Goal: Task Accomplishment & Management: Use online tool/utility

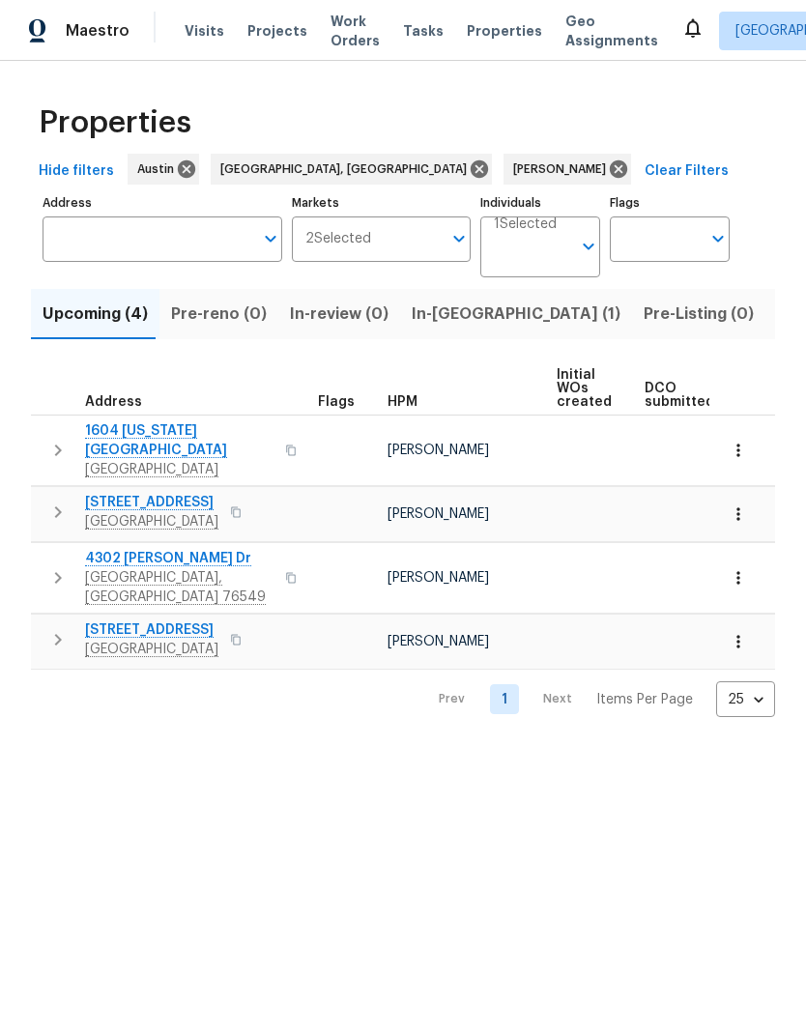
click at [748, 446] on button "button" at bounding box center [738, 450] width 43 height 43
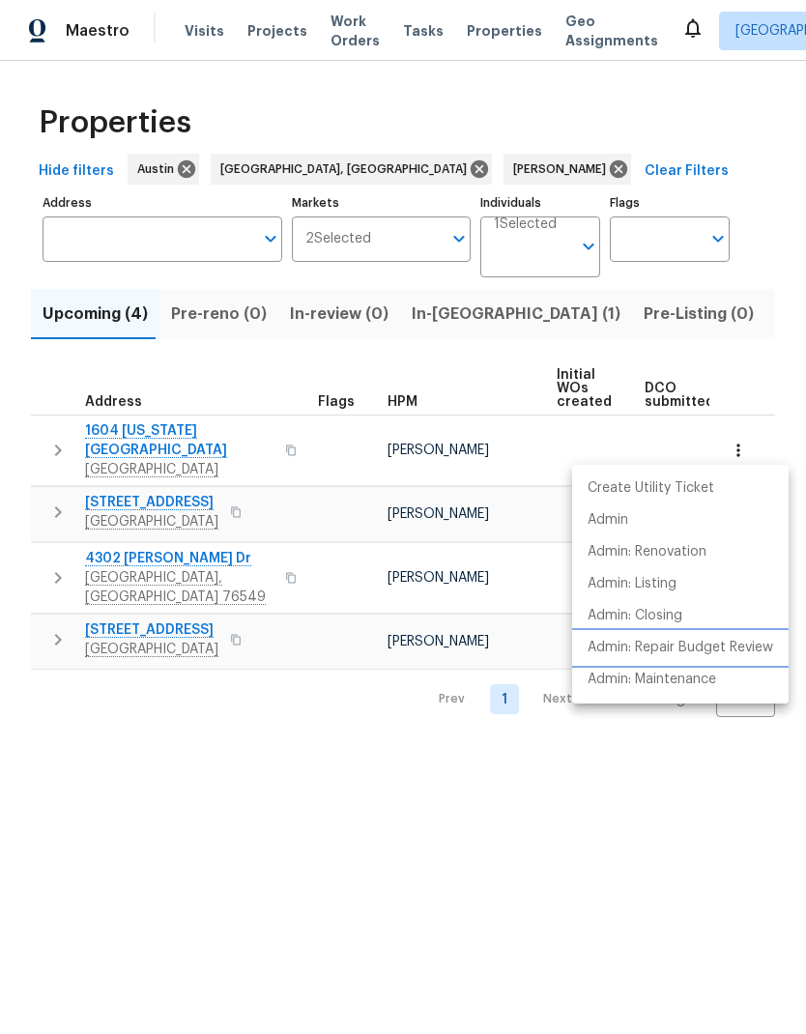
click at [720, 650] on p "Admin: Repair Budget Review" at bounding box center [681, 648] width 186 height 20
click at [534, 825] on div at bounding box center [403, 517] width 806 height 1034
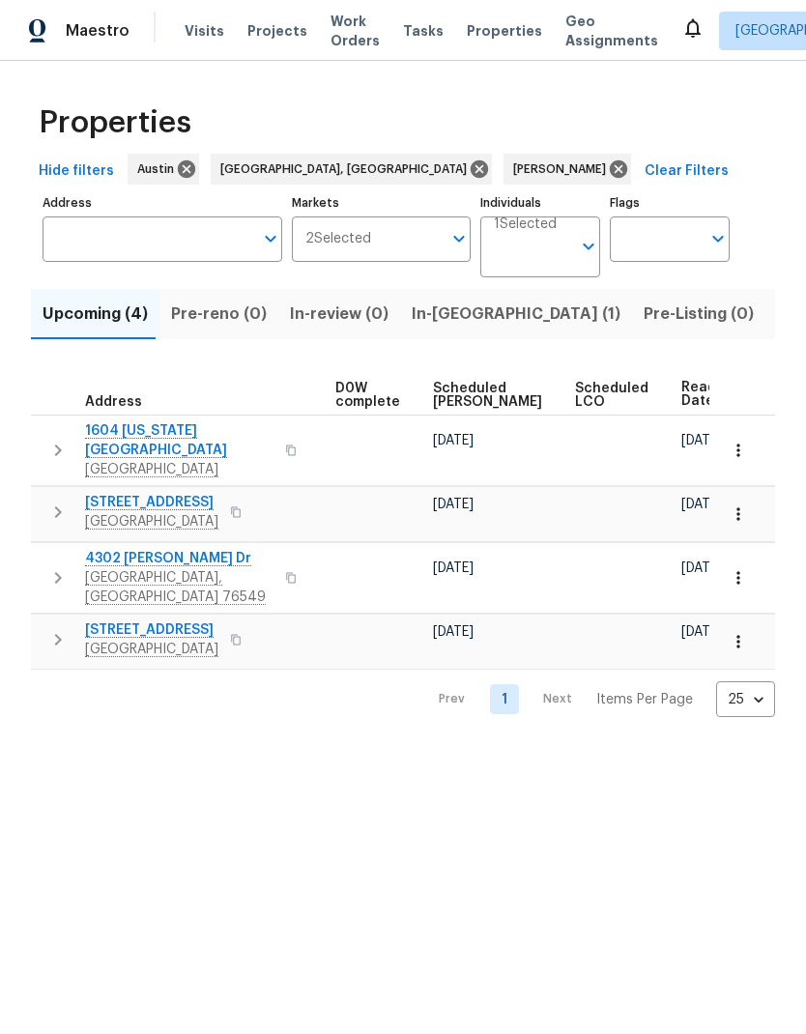
scroll to position [0, 507]
click at [699, 748] on html "Maestro Visits Projects Work Orders Tasks Properties Geo Assignments [GEOGRAPHI…" at bounding box center [403, 374] width 806 height 748
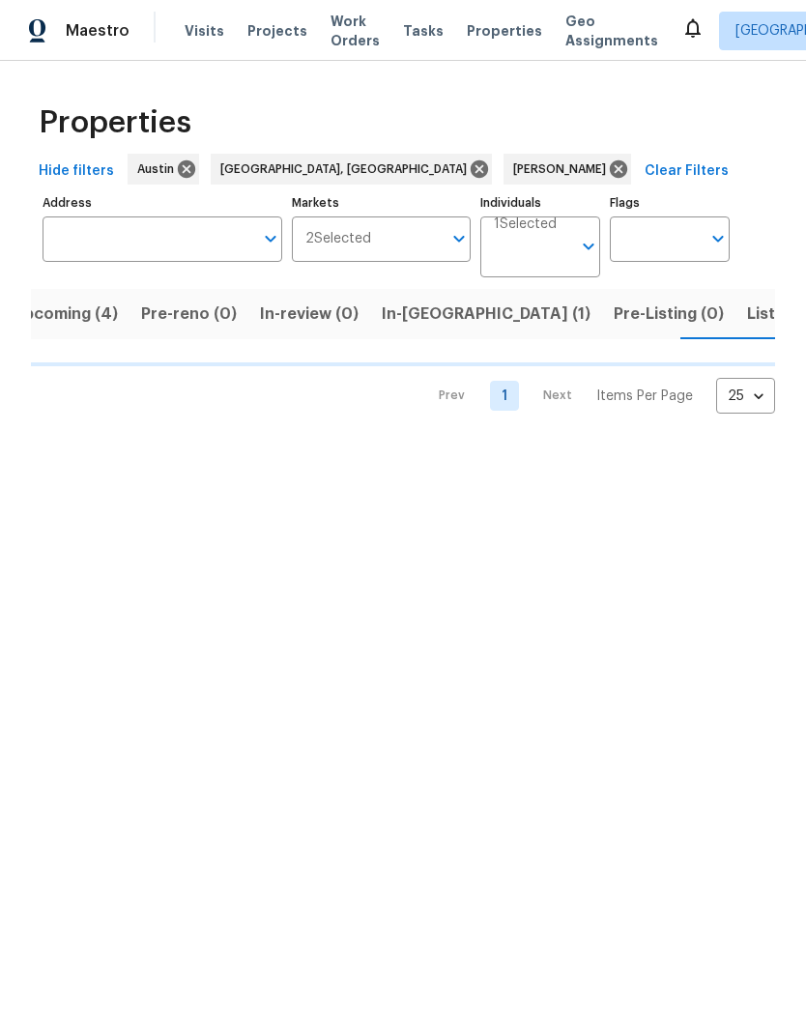
scroll to position [0, 31]
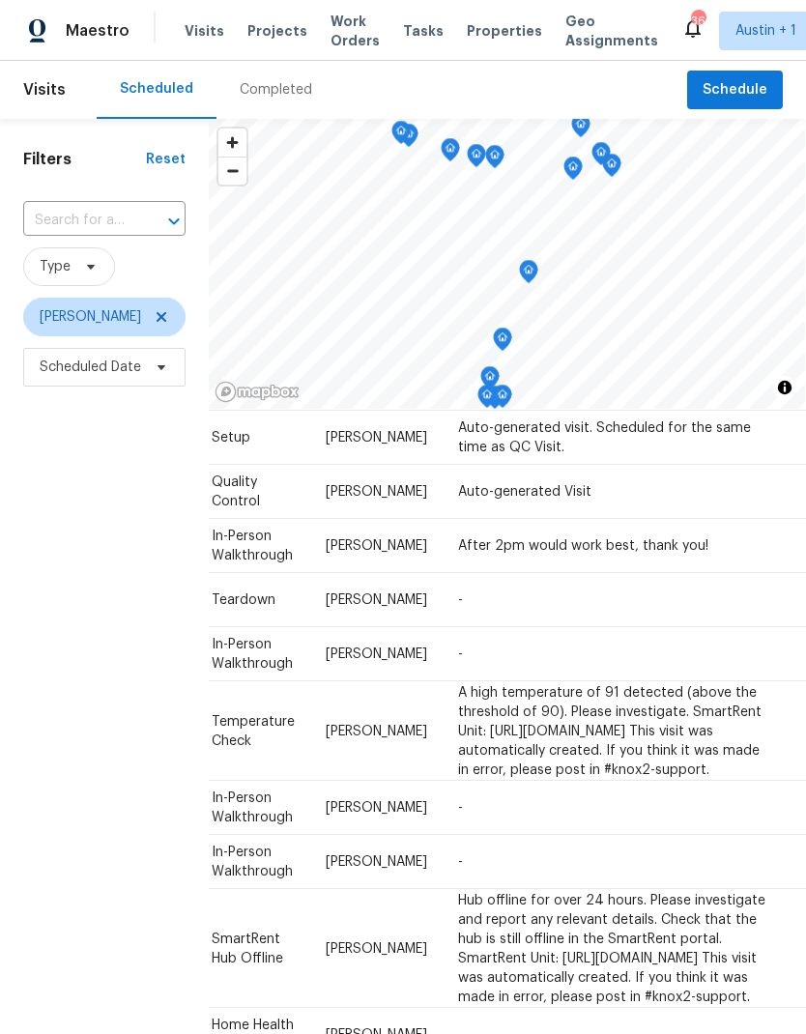
scroll to position [231, 172]
click at [0, 0] on icon at bounding box center [0, 0] width 0 height 0
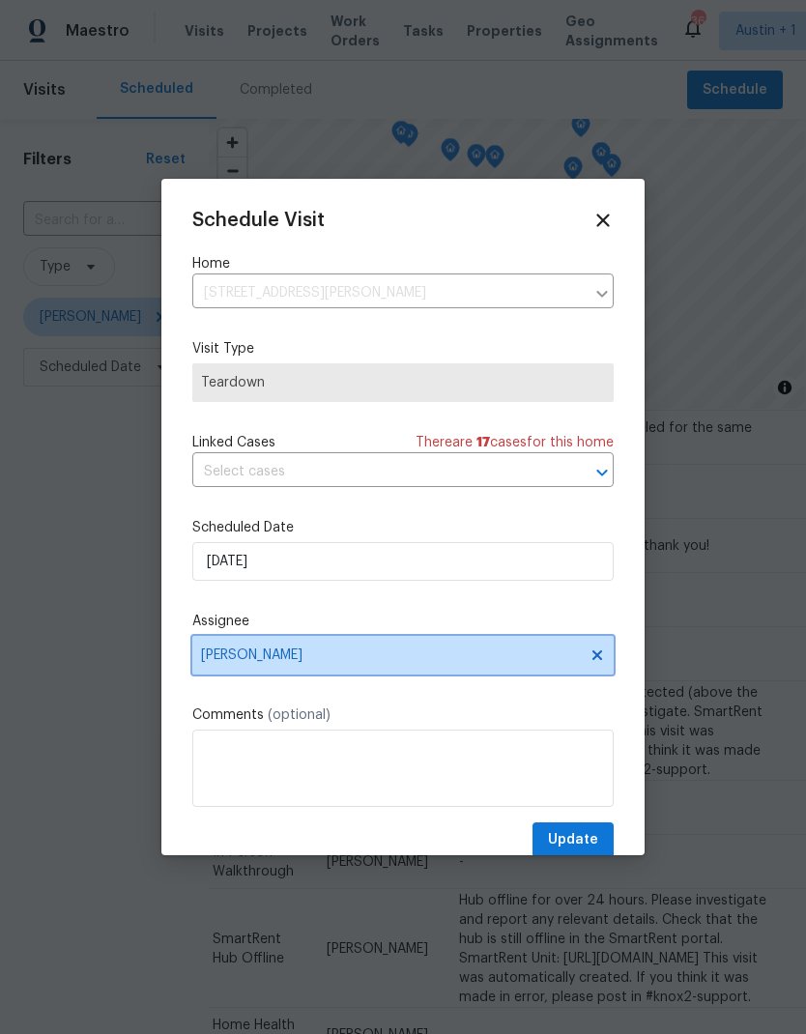
click at [385, 663] on span "[PERSON_NAME]" at bounding box center [390, 655] width 379 height 15
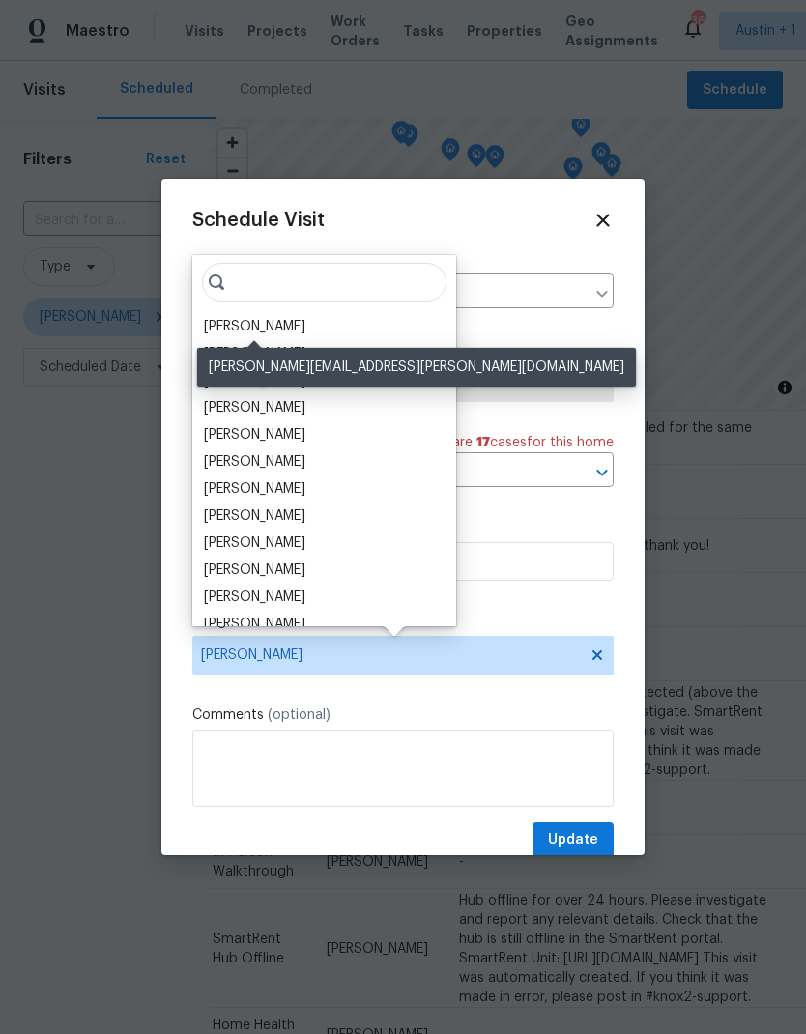
click at [302, 327] on div "Martin Chagolla" at bounding box center [254, 326] width 101 height 19
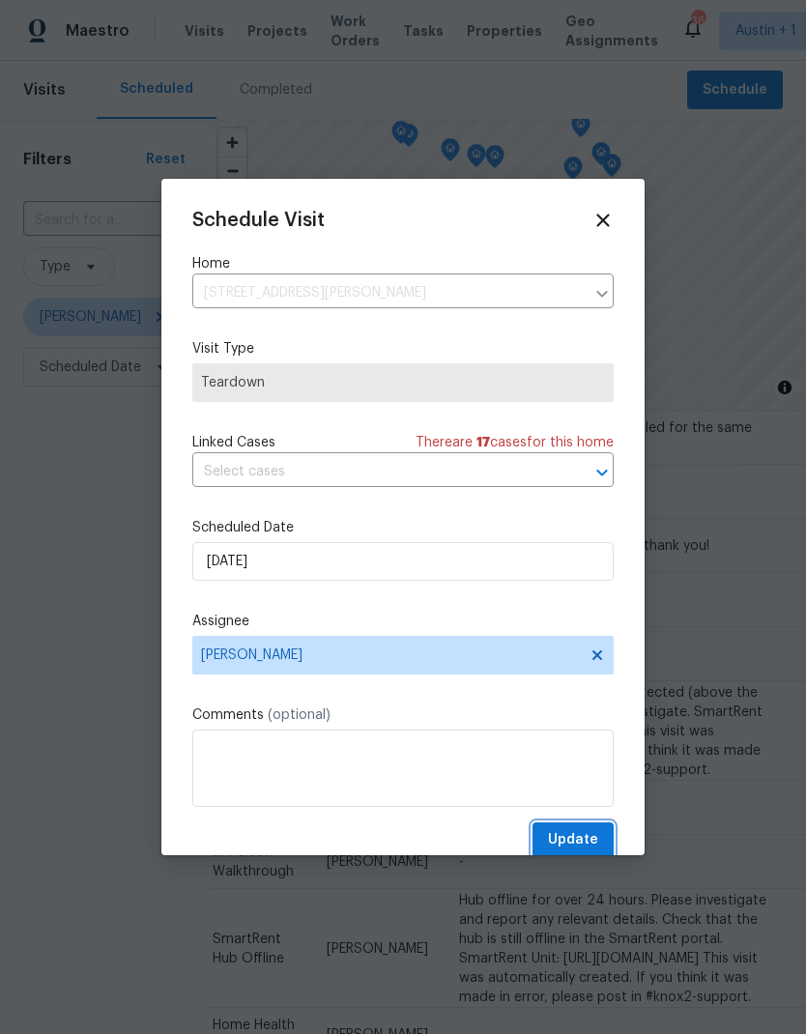
click at [588, 843] on span "Update" at bounding box center [573, 840] width 50 height 24
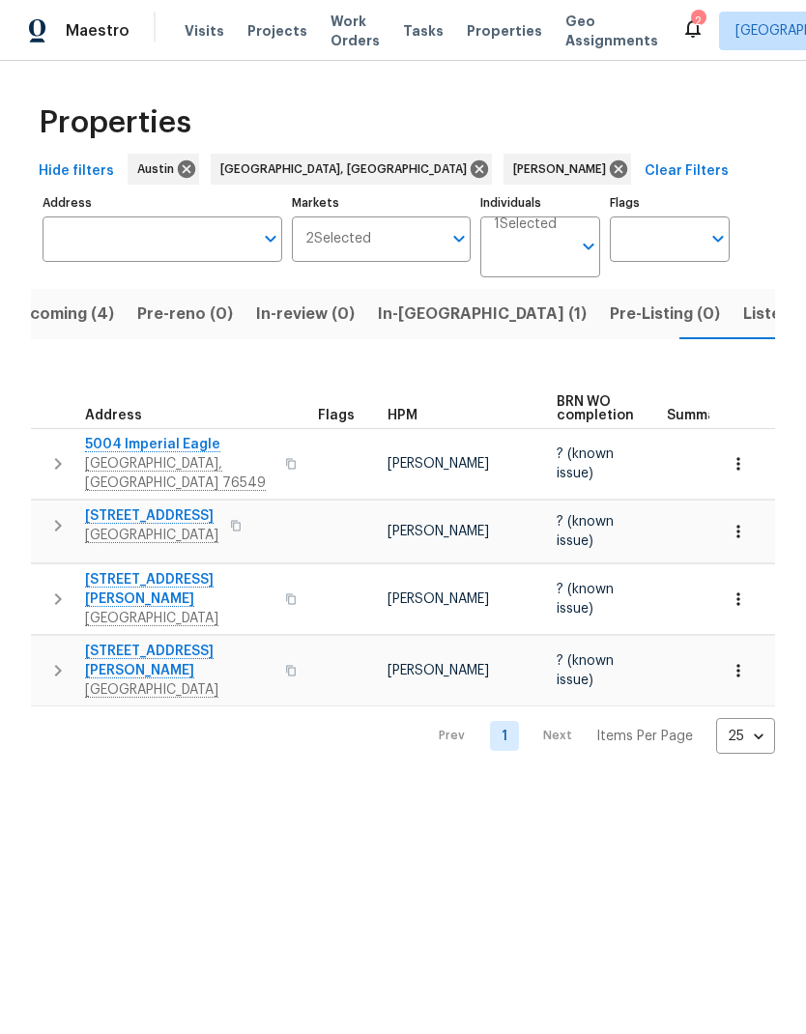
click at [97, 311] on span "Upcoming (4)" at bounding box center [61, 314] width 105 height 27
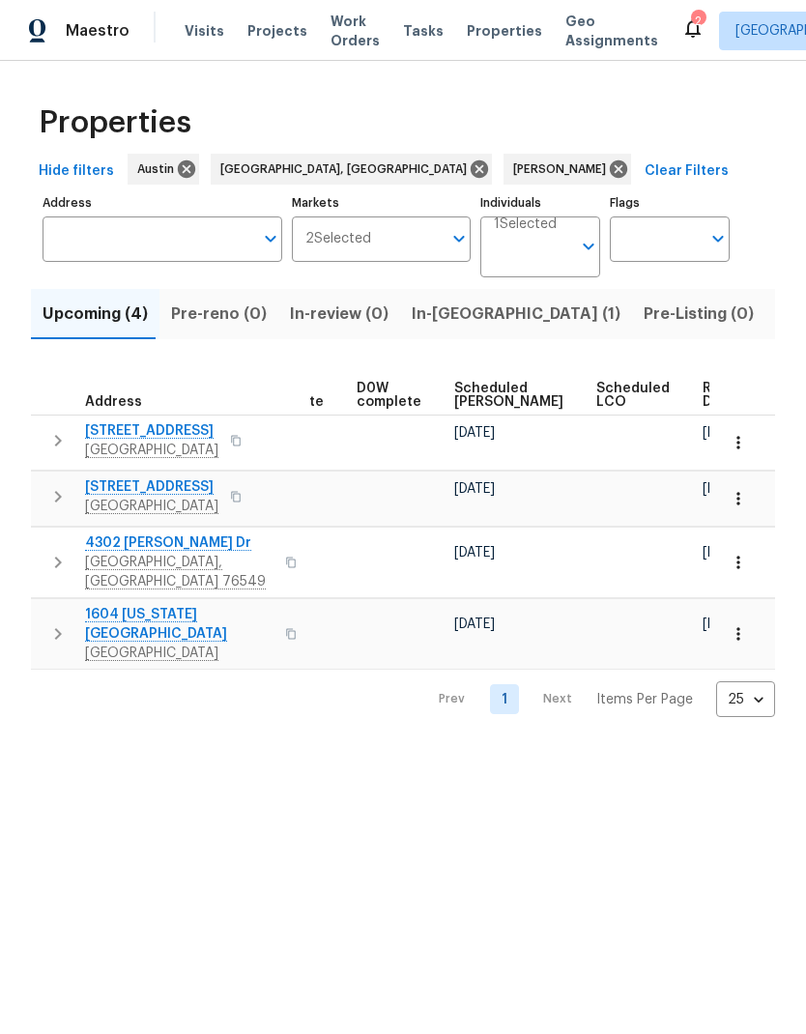
scroll to position [0, 486]
click at [483, 393] on span "Scheduled [PERSON_NAME]" at bounding box center [510, 395] width 109 height 27
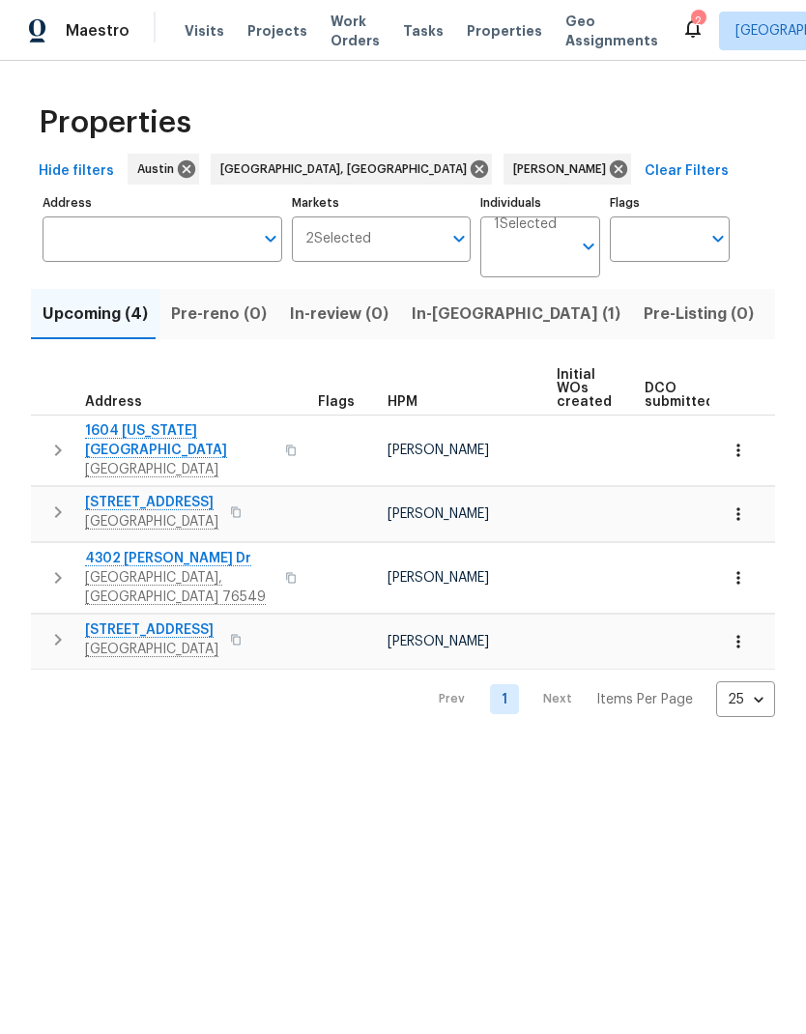
click at [740, 504] on icon "button" at bounding box center [738, 513] width 19 height 19
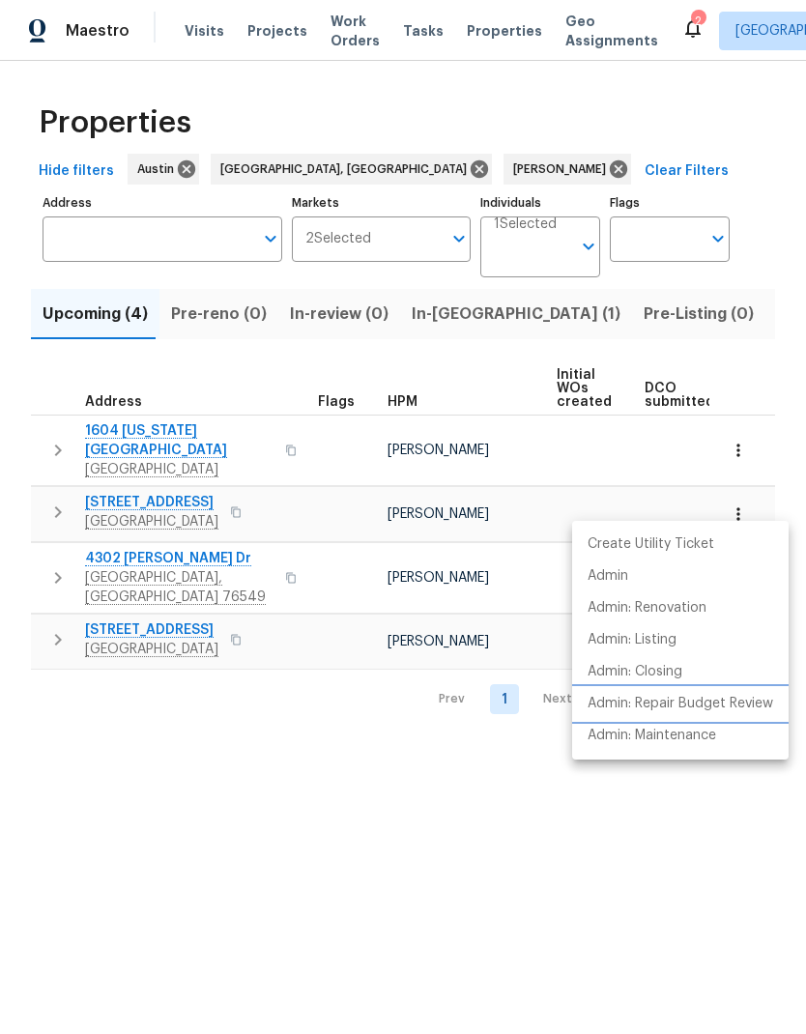
click at [753, 707] on p "Admin: Repair Budget Review" at bounding box center [681, 704] width 186 height 20
